Goal: Check status: Check status

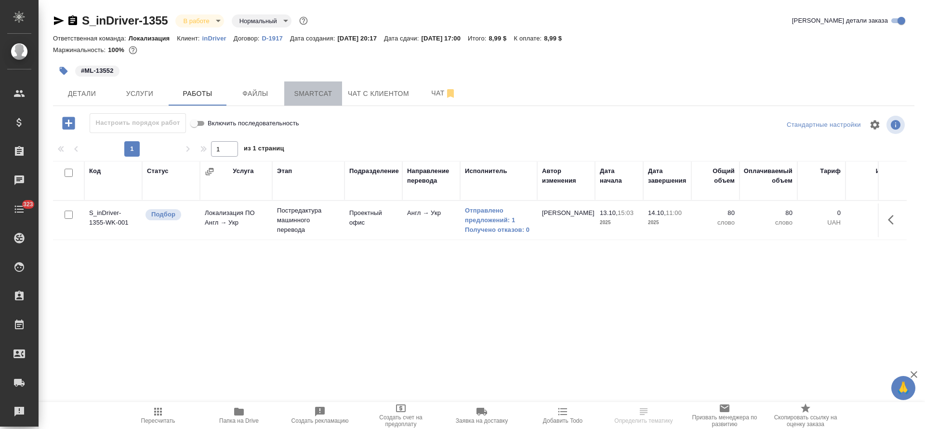
click at [310, 89] on span "Smartcat" at bounding box center [313, 94] width 46 height 12
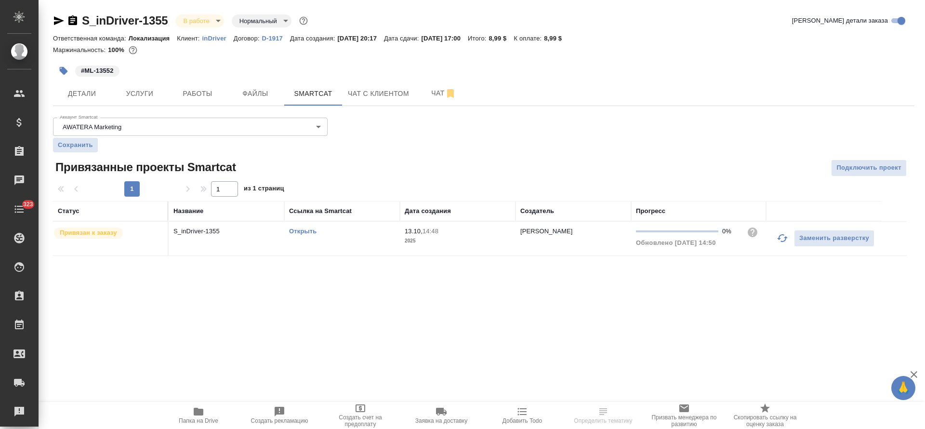
click at [782, 236] on icon "button" at bounding box center [782, 238] width 12 height 12
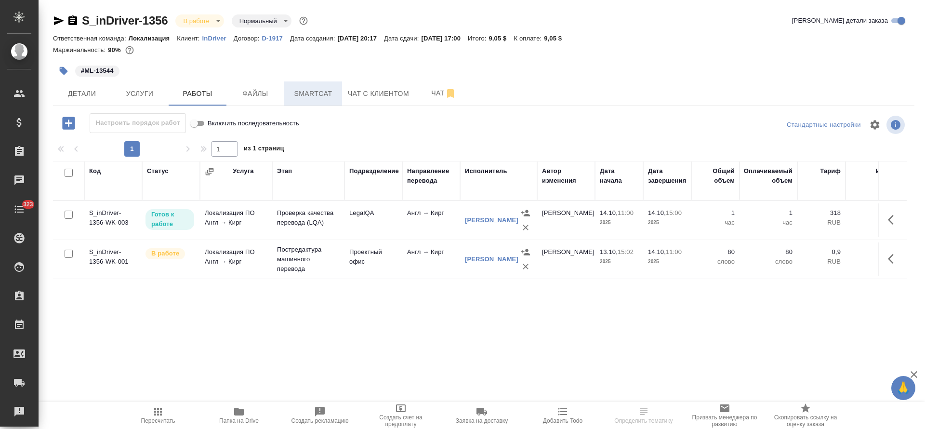
click at [306, 98] on span "Smartcat" at bounding box center [313, 94] width 46 height 12
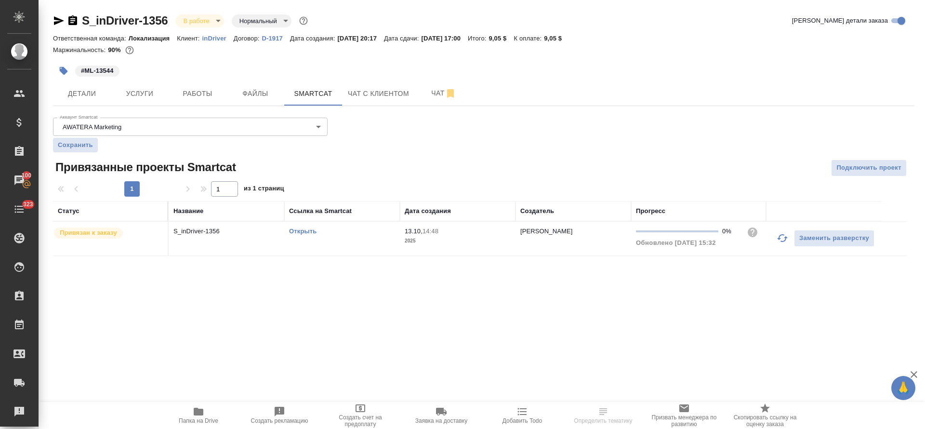
click at [777, 241] on icon "button" at bounding box center [782, 238] width 12 height 12
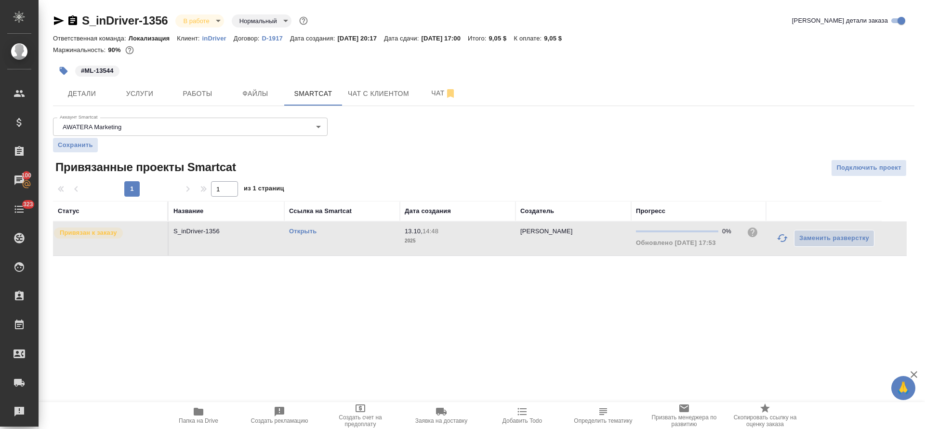
click at [778, 240] on icon "button" at bounding box center [782, 238] width 12 height 12
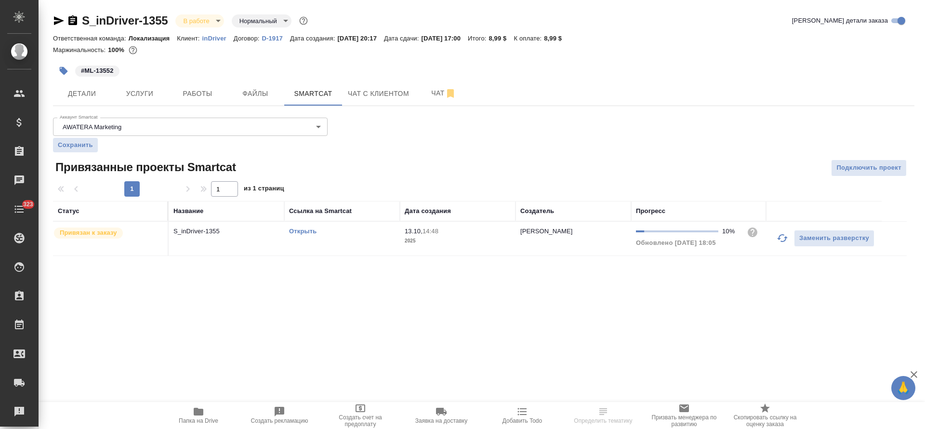
drag, startPoint x: 0, startPoint y: 0, endPoint x: 785, endPoint y: 246, distance: 822.8
click at [785, 246] on button "button" at bounding box center [782, 237] width 23 height 23
